Goal: Find specific page/section: Find specific page/section

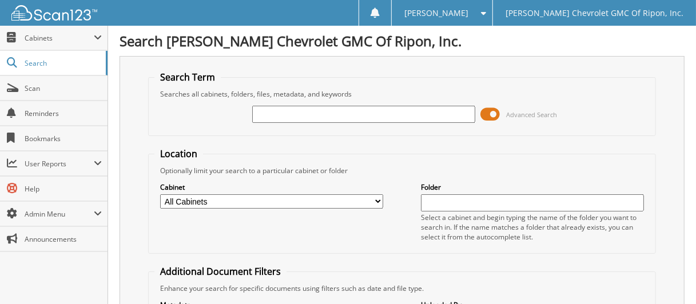
click at [295, 116] on input "text" at bounding box center [363, 114] width 223 height 17
type input "111705"
click at [492, 114] on span at bounding box center [490, 114] width 19 height 17
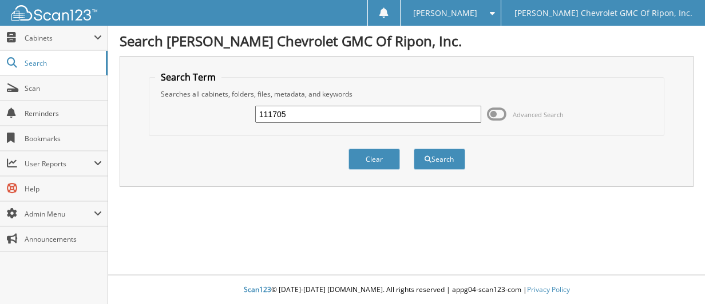
click at [492, 114] on span at bounding box center [496, 114] width 19 height 17
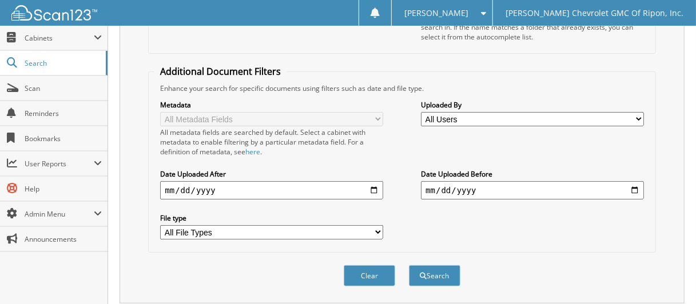
scroll to position [223, 0]
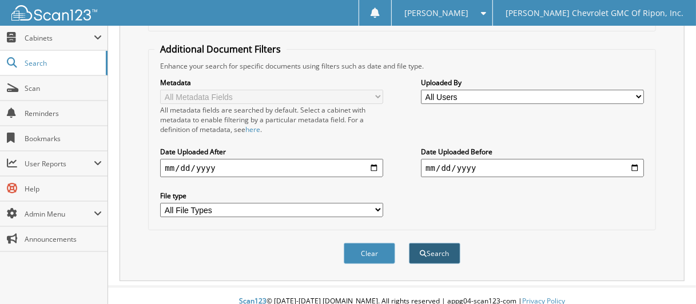
click at [432, 243] on button "Search" at bounding box center [435, 253] width 52 height 21
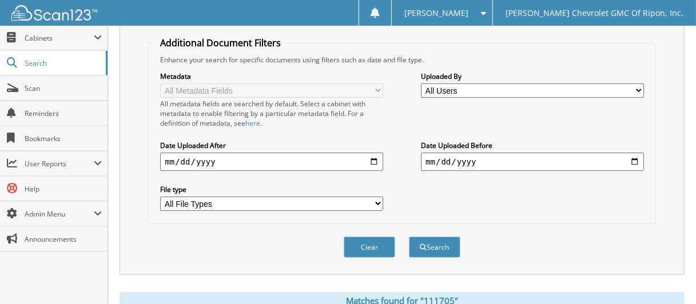
scroll to position [401, 0]
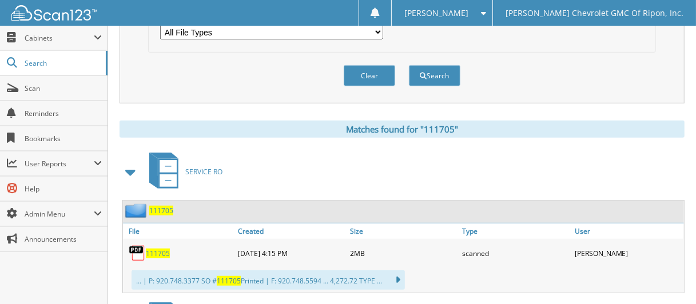
click at [159, 206] on span "111705" at bounding box center [161, 211] width 24 height 10
